Goal: Find specific page/section: Find specific page/section

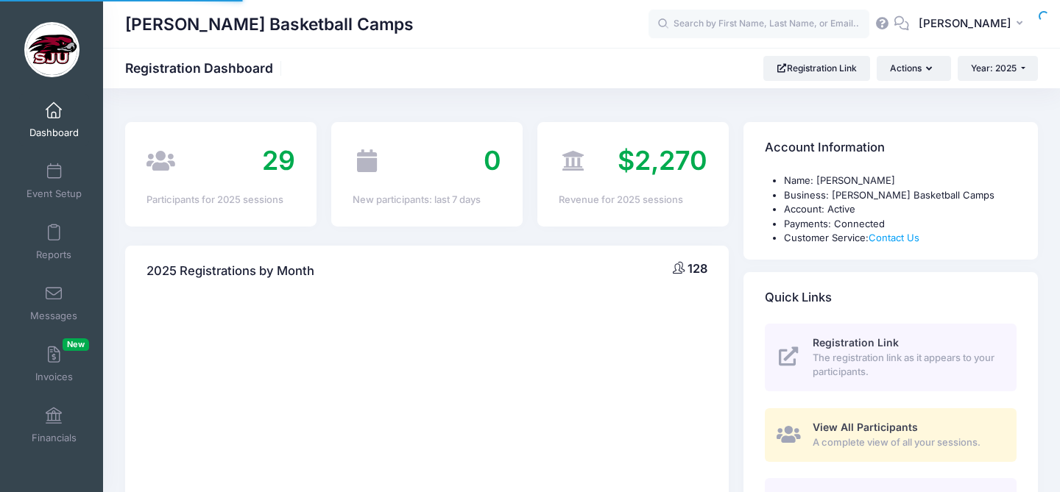
select select
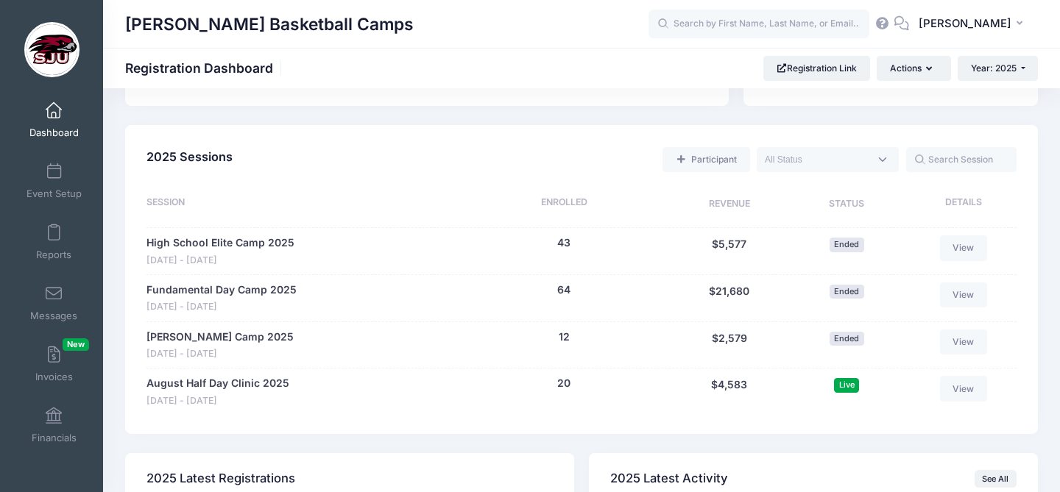
scroll to position [634, 0]
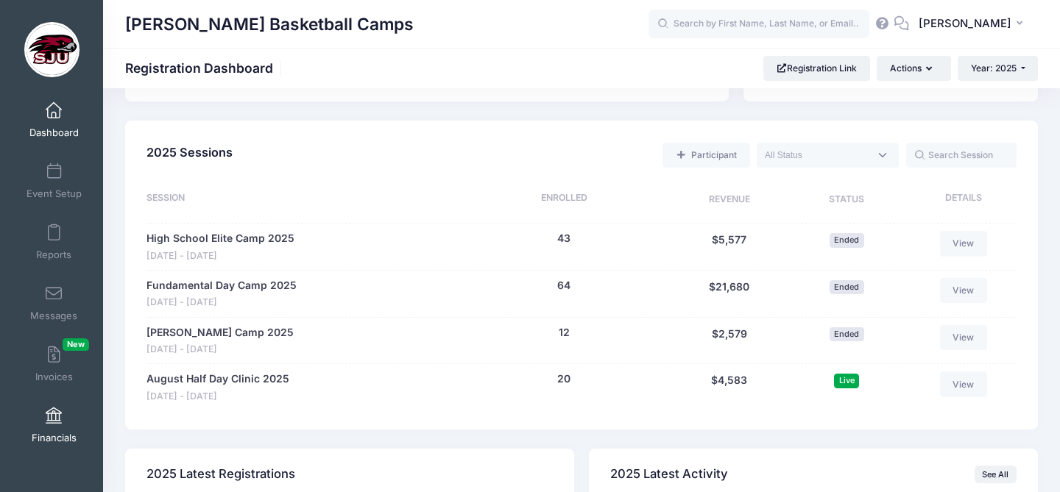
click at [54, 419] on span at bounding box center [54, 416] width 0 height 16
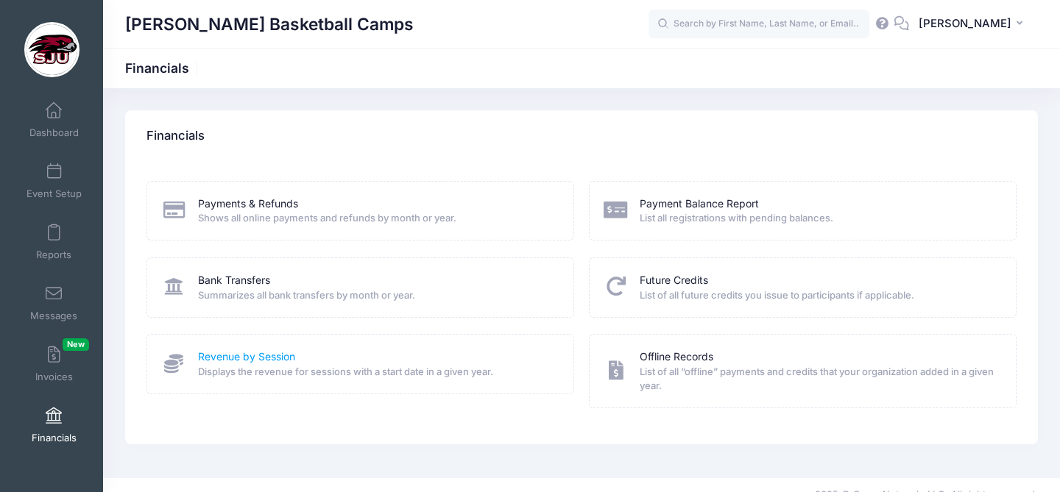
click at [236, 355] on link "Revenue by Session" at bounding box center [246, 357] width 97 height 15
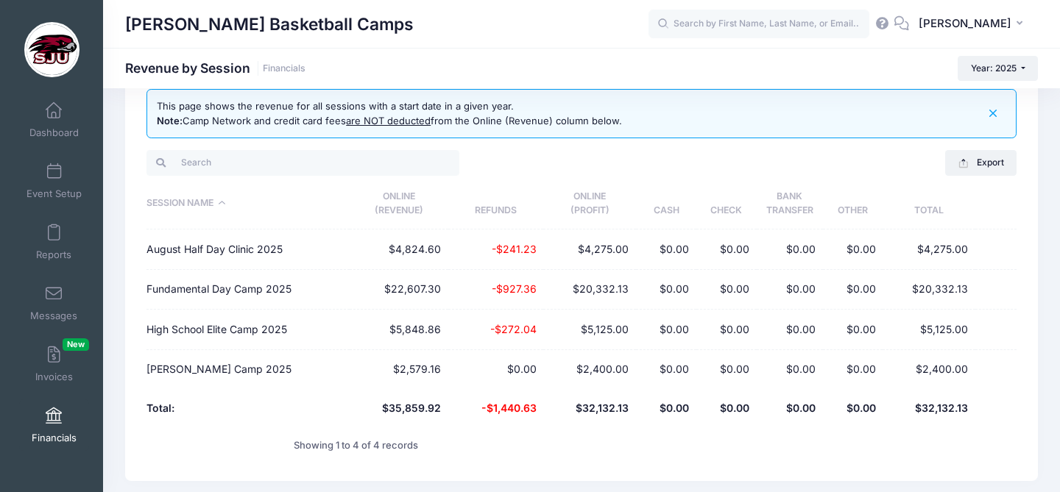
scroll to position [39, 0]
